Goal: Entertainment & Leisure: Consume media (video, audio)

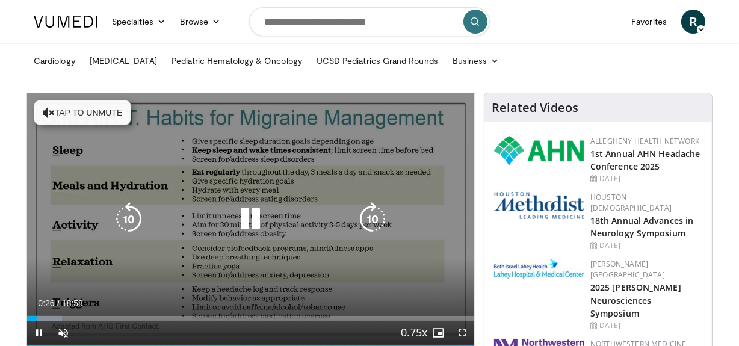
click at [250, 220] on icon "Video Player" at bounding box center [251, 219] width 34 height 34
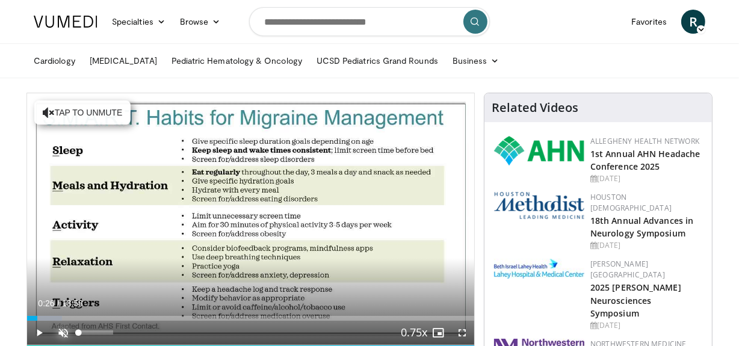
click at [61, 330] on span "Video Player" at bounding box center [63, 333] width 24 height 24
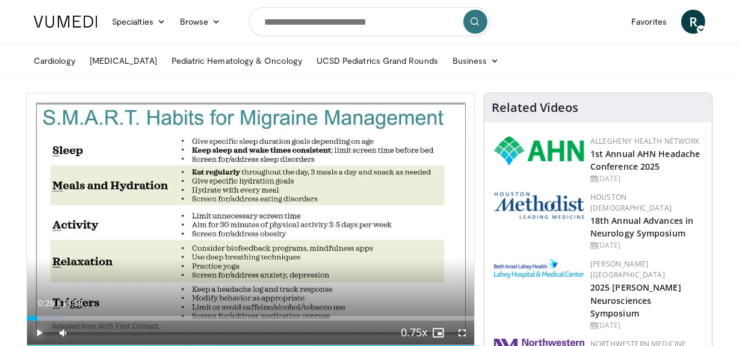
click at [37, 330] on span "Video Player" at bounding box center [39, 333] width 24 height 24
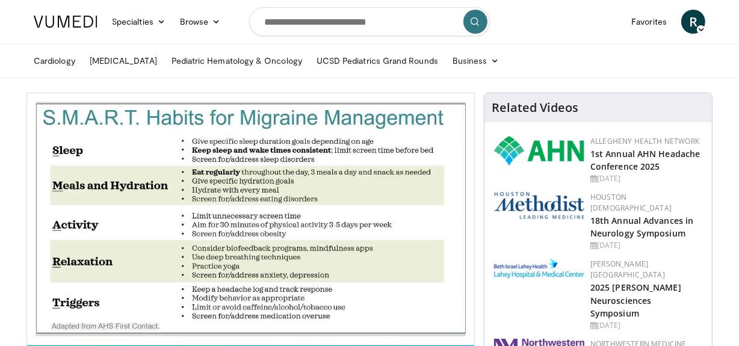
click at [37, 330] on video-js "**********" at bounding box center [250, 219] width 447 height 252
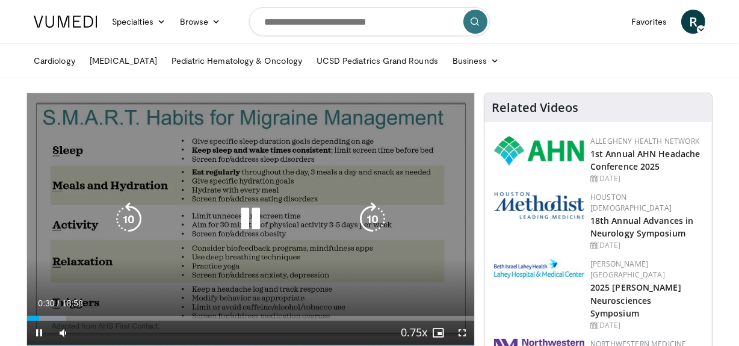
click at [247, 216] on icon "Video Player" at bounding box center [251, 219] width 34 height 34
click at [221, 253] on div "10 seconds Tap to unmute" at bounding box center [250, 219] width 447 height 252
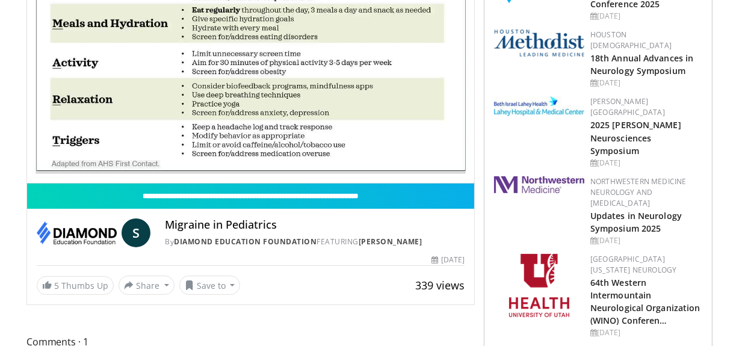
scroll to position [43, 0]
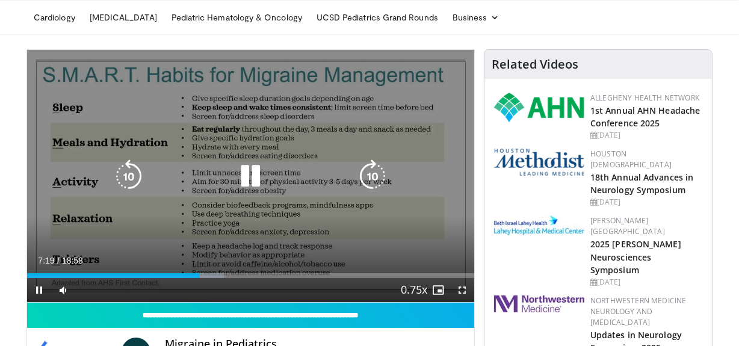
click at [265, 138] on div "10 seconds Tap to unmute" at bounding box center [250, 176] width 447 height 252
click at [247, 177] on icon "Video Player" at bounding box center [251, 176] width 34 height 34
click at [160, 241] on div "10 seconds Tap to unmute" at bounding box center [250, 176] width 447 height 252
click at [211, 154] on div "10 seconds Tap to unmute" at bounding box center [250, 176] width 447 height 252
click at [256, 172] on icon "Video Player" at bounding box center [251, 176] width 34 height 34
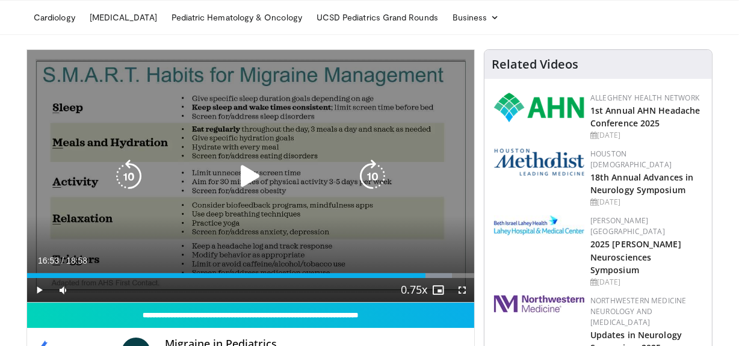
click at [253, 173] on icon "Video Player" at bounding box center [251, 176] width 34 height 34
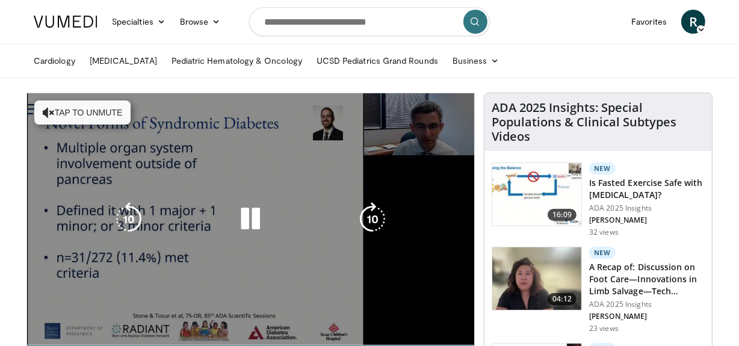
click at [40, 329] on video-js "**********" at bounding box center [250, 219] width 447 height 252
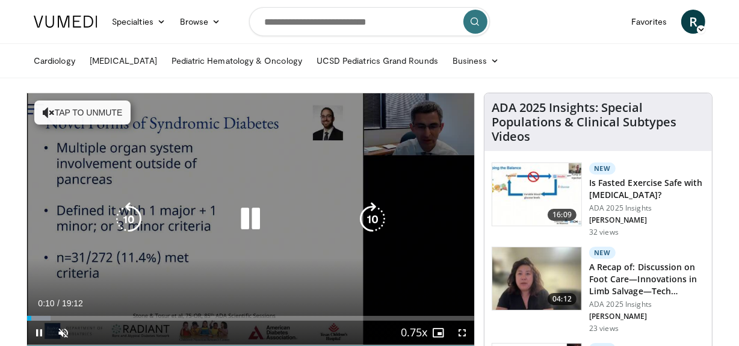
click at [249, 217] on icon "Video Player" at bounding box center [251, 219] width 34 height 34
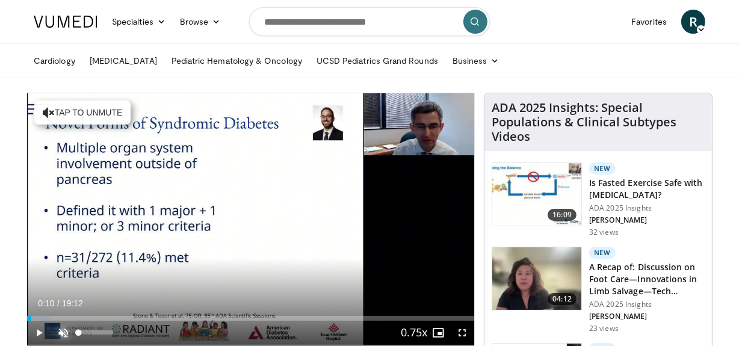
click at [63, 327] on span "Video Player" at bounding box center [63, 333] width 24 height 24
click at [39, 332] on span "Video Player" at bounding box center [39, 333] width 24 height 24
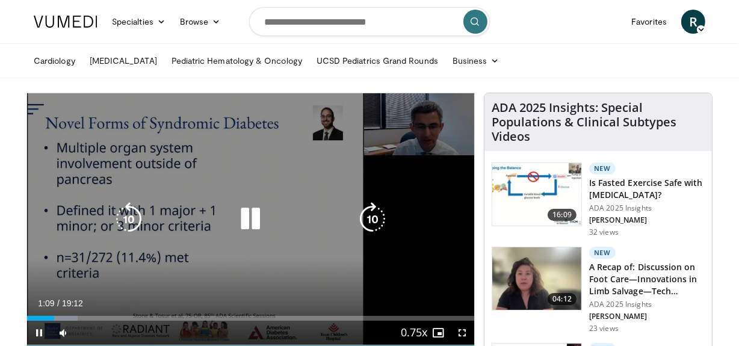
click at [253, 217] on icon "Video Player" at bounding box center [251, 219] width 34 height 34
